Goal: Task Accomplishment & Management: Use online tool/utility

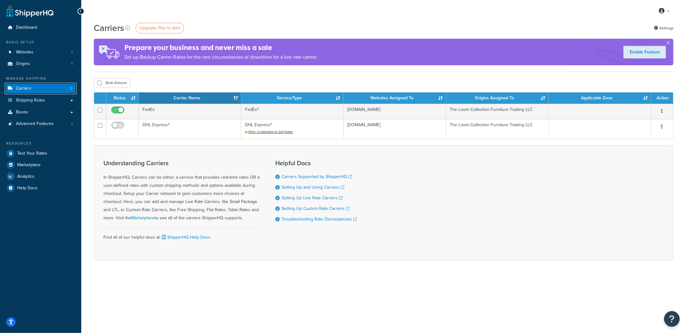
click at [44, 90] on link "Carriers 2" at bounding box center [41, 89] width 72 height 12
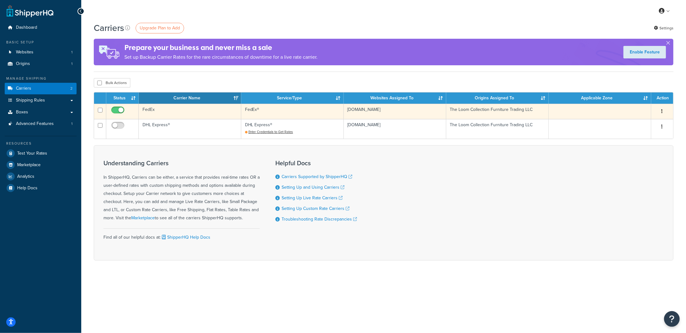
click at [477, 110] on td "The Loom Collection Furniture Trading LLC" at bounding box center [498, 111] width 103 height 15
click at [663, 114] on icon "button" at bounding box center [662, 111] width 1 height 4
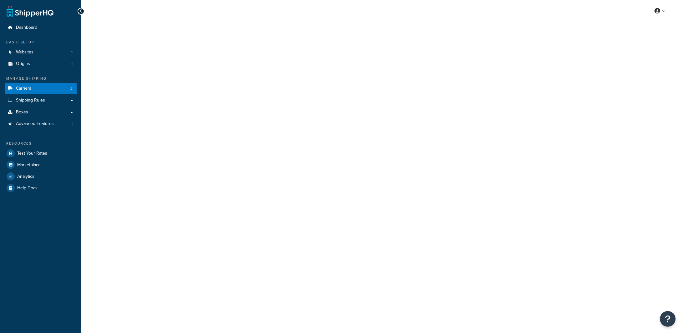
select select "fedEx"
select select "kg"
select select "CM"
select select "REGULAR_PICKUP"
select select "YOUR_PACKAGING"
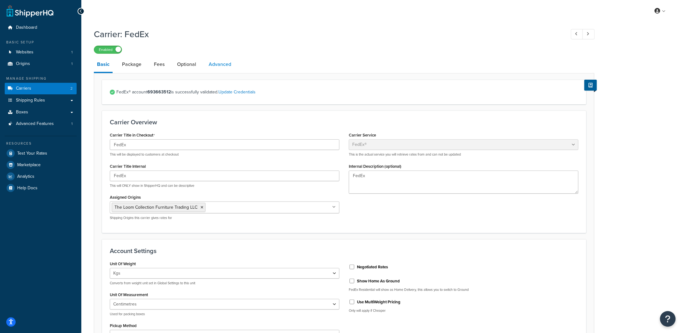
click at [222, 69] on link "Advanced" at bounding box center [219, 64] width 29 height 15
select select "false"
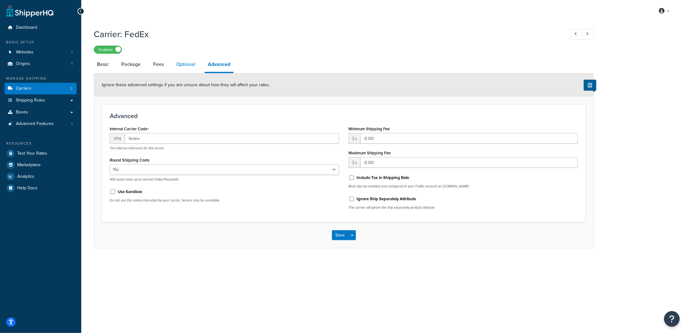
click at [185, 62] on link "Optional" at bounding box center [185, 64] width 25 height 15
select select "business"
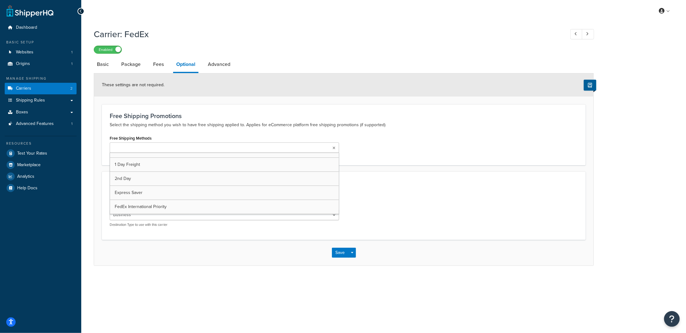
click at [174, 148] on ul at bounding box center [225, 148] width 230 height 10
click at [220, 314] on div "My Profile Billing Global Settings Contact Us Logout Carrier: FedEx Enabled Bas…" at bounding box center [383, 166] width 605 height 333
click at [131, 213] on select "Residential Business" at bounding box center [225, 215] width 230 height 11
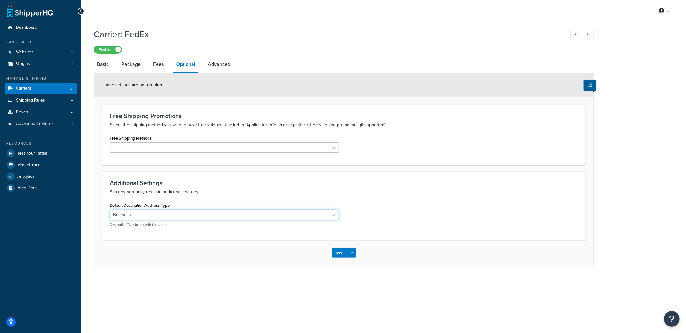
click at [174, 217] on select "Residential Business" at bounding box center [225, 215] width 230 height 11
click at [132, 61] on link "Package" at bounding box center [131, 64] width 26 height 15
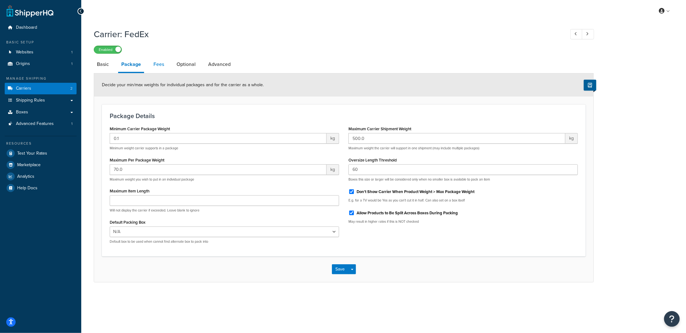
click at [159, 62] on link "Fees" at bounding box center [158, 64] width 17 height 15
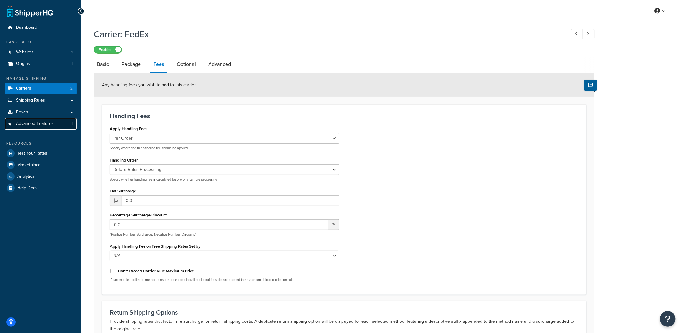
click at [27, 125] on span "Advanced Features" at bounding box center [35, 123] width 38 height 5
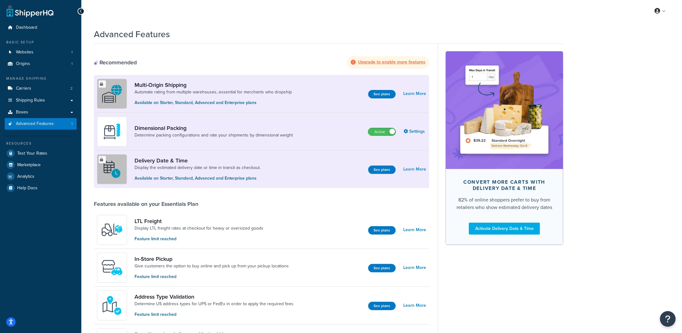
click at [372, 64] on strong "Upgrade to enable more features" at bounding box center [391, 62] width 67 height 7
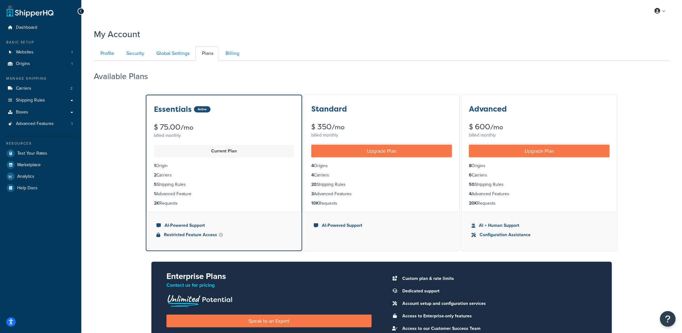
drag, startPoint x: 55, startPoint y: 10, endPoint x: 2, endPoint y: 11, distance: 52.9
click at [2, 11] on div "Dashboard Basic Setup Websites 1 Origins 1 Manage Shipping Carriers 2 Shipping …" at bounding box center [40, 219] width 81 height 438
click at [35, 52] on link "Websites 1" at bounding box center [41, 53] width 72 height 12
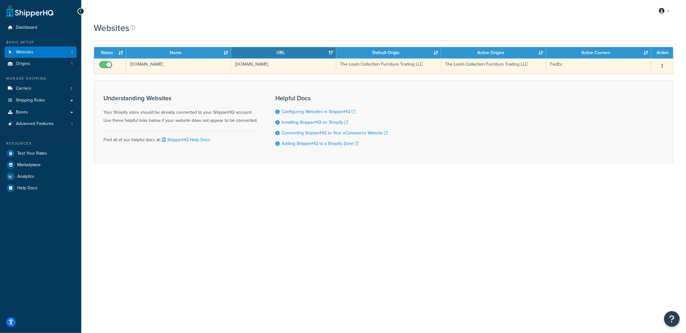
click at [163, 66] on td "[DOMAIN_NAME]" at bounding box center [178, 65] width 105 height 15
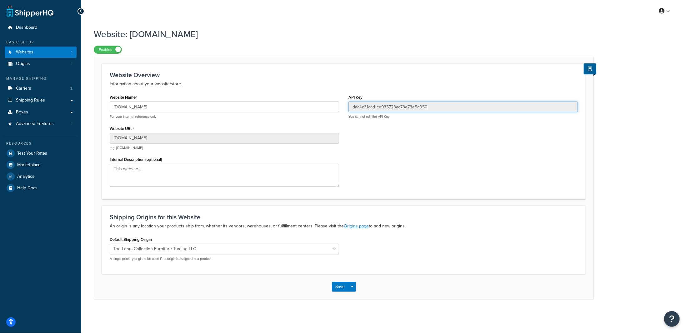
click at [441, 104] on input "dac4c31aad1ce935723ac73e73e5c050" at bounding box center [464, 107] width 230 height 11
click at [33, 65] on link "Origins 1" at bounding box center [41, 64] width 72 height 12
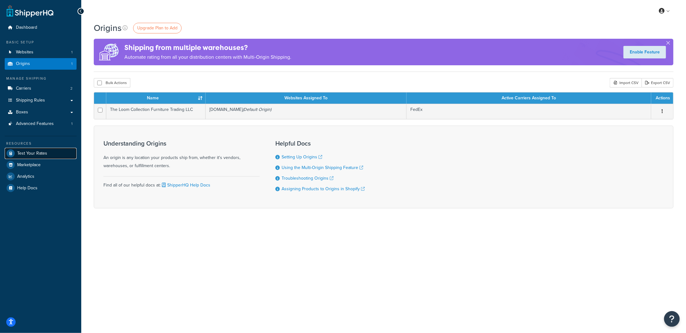
click at [30, 154] on span "Test Your Rates" at bounding box center [32, 153] width 30 height 5
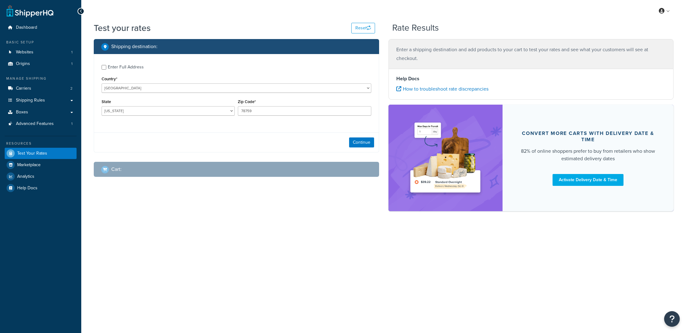
select select "TX"
click at [145, 88] on select "United States United Kingdom Afghanistan Åland Islands Albania Algeria American…" at bounding box center [237, 88] width 270 height 9
select select "AE"
click at [102, 84] on select "United States United Kingdom Afghanistan Åland Islands Albania Algeria American…" at bounding box center [237, 88] width 270 height 9
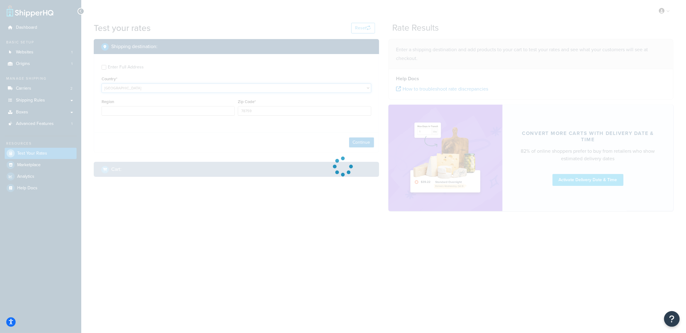
type input "TX"
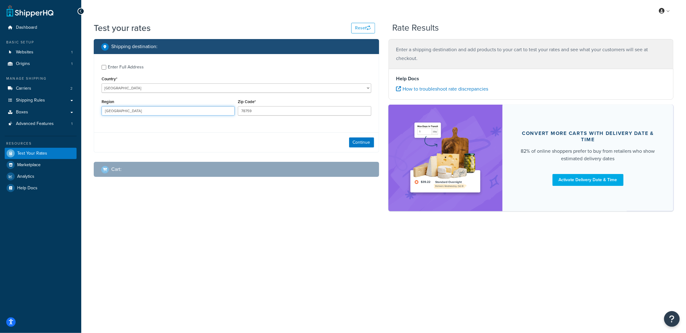
click at [158, 115] on input "TX" at bounding box center [168, 110] width 133 height 9
type input "Duba"
click at [158, 115] on input "i" at bounding box center [168, 110] width 133 height 9
drag, startPoint x: 158, startPoint y: 115, endPoint x: 69, endPoint y: 130, distance: 90.4
click at [69, 130] on div "Dashboard Basic Setup Websites 1 Origins 1 Manage Shipping Carriers 2 Shipping …" at bounding box center [343, 166] width 686 height 333
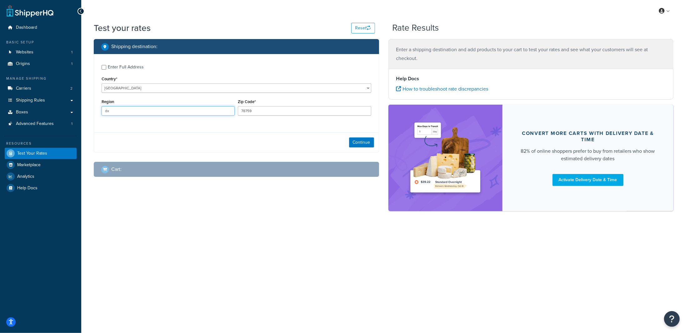
type input "d"
type input "Dubai"
click at [262, 109] on input "78759" at bounding box center [304, 110] width 133 height 9
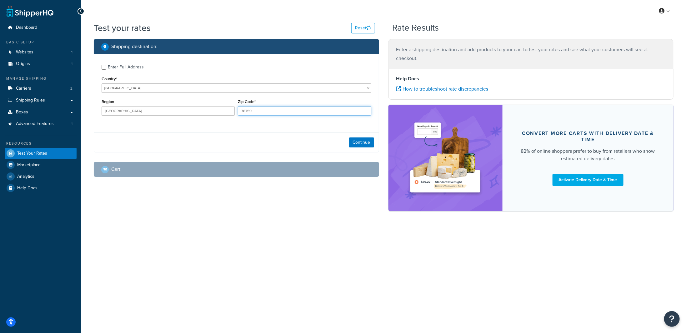
click at [262, 109] on input "78759" at bounding box center [304, 110] width 133 height 9
type input "0000"
click at [366, 145] on button "Continue" at bounding box center [361, 143] width 25 height 10
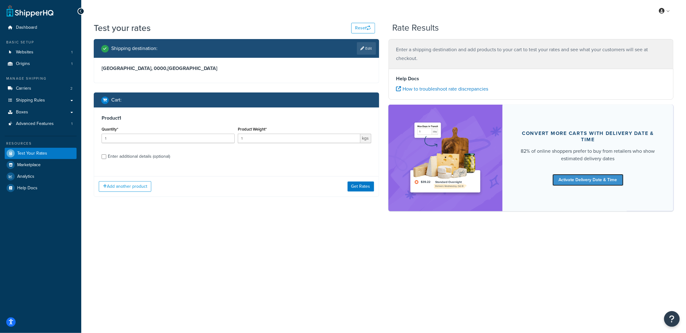
click at [594, 183] on link "Activate Delivery Date & Time" at bounding box center [588, 180] width 71 height 12
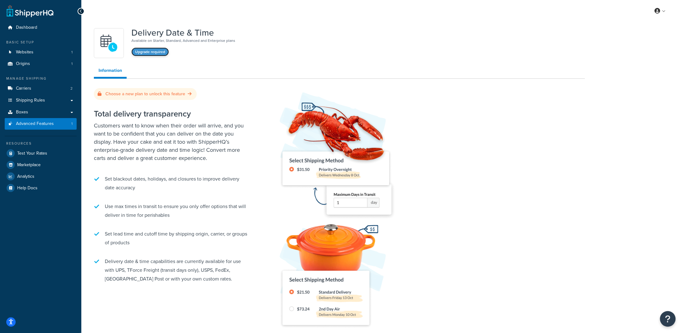
click at [149, 54] on button "Upgrade required" at bounding box center [150, 52] width 38 height 9
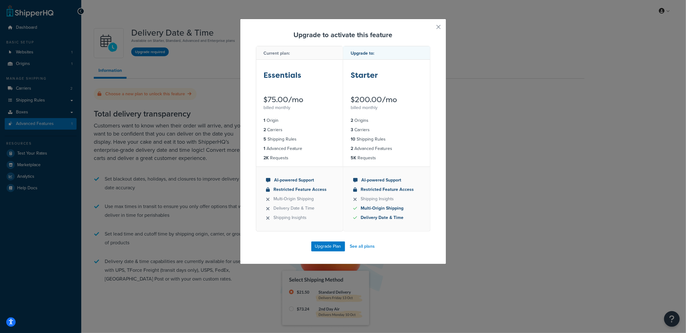
click at [533, 172] on div "Upgrade to activate this feature Current plan: Essentials $75.00/mo billed mont…" at bounding box center [343, 166] width 686 height 333
